Goal: Task Accomplishment & Management: Use online tool/utility

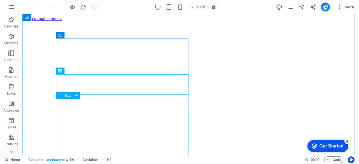
scroll to position [145, 0]
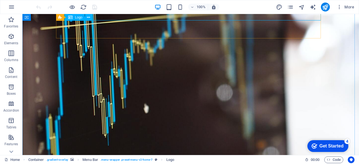
click at [79, 20] on div "Logo" at bounding box center [75, 17] width 19 height 7
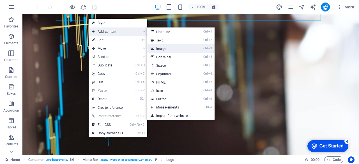
click at [169, 49] on link "Ctrl 3 Image" at bounding box center [170, 48] width 46 height 8
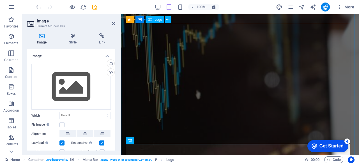
scroll to position [0, 0]
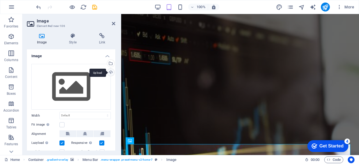
click at [109, 72] on div "Upload" at bounding box center [110, 73] width 8 height 8
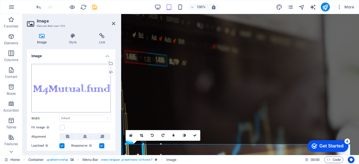
scroll to position [34, 0]
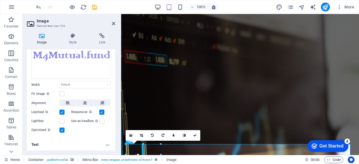
click at [106, 144] on h4 "Text" at bounding box center [71, 144] width 88 height 13
click at [106, 144] on h4 "Text" at bounding box center [71, 143] width 88 height 10
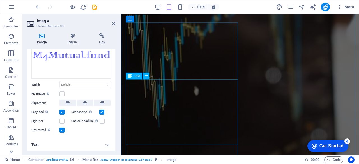
scroll to position [0, 0]
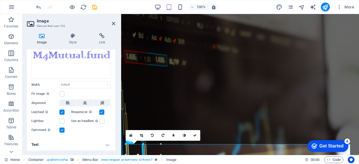
click at [62, 144] on h4 "Text" at bounding box center [71, 144] width 88 height 13
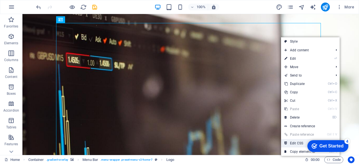
click at [295, 144] on link "Ctrl Alt C Edit CSS" at bounding box center [300, 143] width 38 height 8
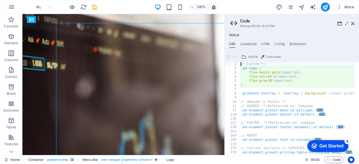
type textarea "flex-basis: auto!important;"
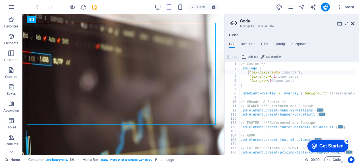
drag, startPoint x: 353, startPoint y: 24, endPoint x: 330, endPoint y: 9, distance: 26.6
click at [353, 23] on icon at bounding box center [352, 23] width 3 height 4
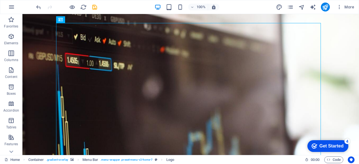
click at [324, 145] on div "Get Started" at bounding box center [332, 146] width 24 height 5
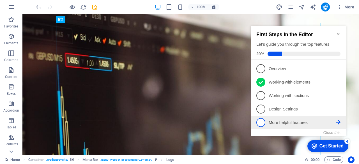
click at [298, 126] on link "5 More helpful features - incomplete" at bounding box center [299, 122] width 84 height 9
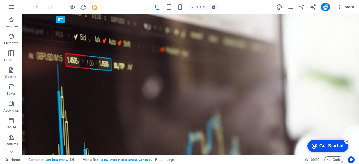
click at [321, 150] on div "checkmark Get Started 4" at bounding box center [328, 146] width 41 height 12
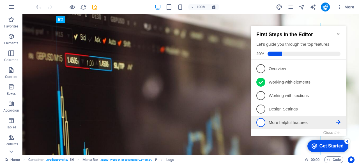
click at [338, 121] on icon at bounding box center [338, 122] width 4 height 4
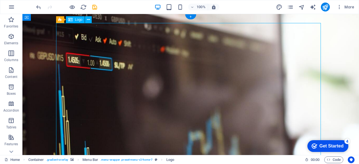
click at [82, 22] on div "Logo" at bounding box center [75, 19] width 19 height 7
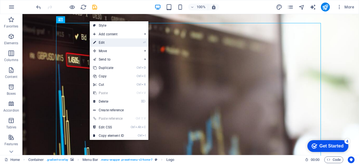
click at [118, 41] on link "⏎ Edit" at bounding box center [109, 42] width 38 height 8
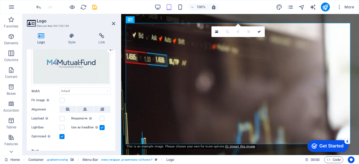
scroll to position [38, 0]
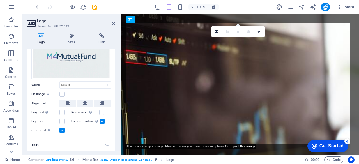
click at [100, 121] on label at bounding box center [102, 121] width 5 height 5
click at [0, 0] on input "Use as headline The image will be wrapped in an H1 headline tag. Useful for giv…" at bounding box center [0, 0] width 0 height 0
click at [62, 112] on label at bounding box center [62, 112] width 5 height 5
click at [0, 0] on input "Lazyload Loading images after the page loads improves page speed." at bounding box center [0, 0] width 0 height 0
click at [99, 113] on label at bounding box center [101, 112] width 5 height 5
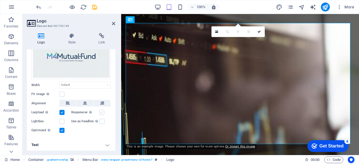
click at [0, 0] on input "Responsive Automatically load retina image and smartphone optimized sizes." at bounding box center [0, 0] width 0 height 0
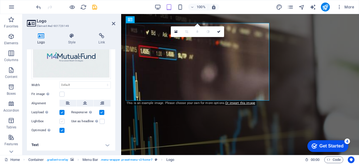
click at [61, 122] on label at bounding box center [62, 121] width 5 height 5
click at [0, 0] on input "Lightbox" at bounding box center [0, 0] width 0 height 0
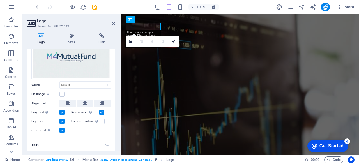
click at [61, 122] on label at bounding box center [62, 121] width 5 height 5
click at [0, 0] on input "Lightbox" at bounding box center [0, 0] width 0 height 0
click at [90, 136] on div "Image Text Drag files here, click to choose files or select files from Files or…" at bounding box center [71, 79] width 88 height 117
click at [105, 144] on h4 "Text" at bounding box center [71, 144] width 88 height 13
click at [63, 95] on label at bounding box center [62, 94] width 5 height 5
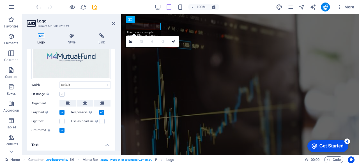
click at [0, 0] on input "Fit image Automatically fit image to a fixed width and height" at bounding box center [0, 0] width 0 height 0
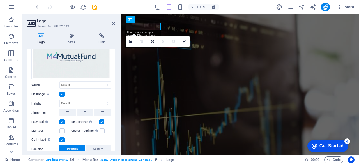
scroll to position [129, 0]
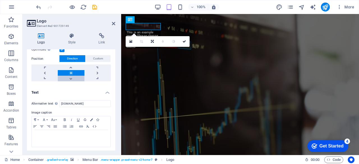
click at [71, 77] on link at bounding box center [71, 79] width 26 height 6
click at [70, 73] on link at bounding box center [71, 73] width 26 height 6
click at [54, 72] on link at bounding box center [44, 73] width 26 height 6
